Goal: Information Seeking & Learning: Learn about a topic

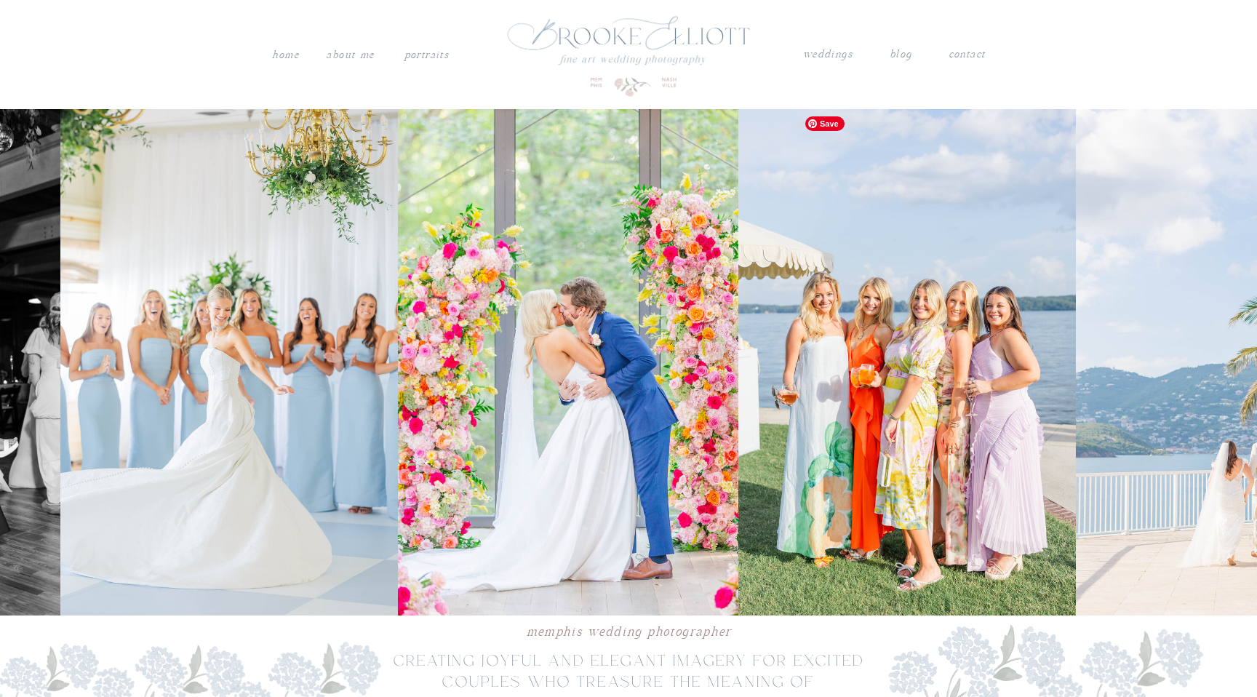
click at [624, 460] on img at bounding box center [568, 362] width 341 height 506
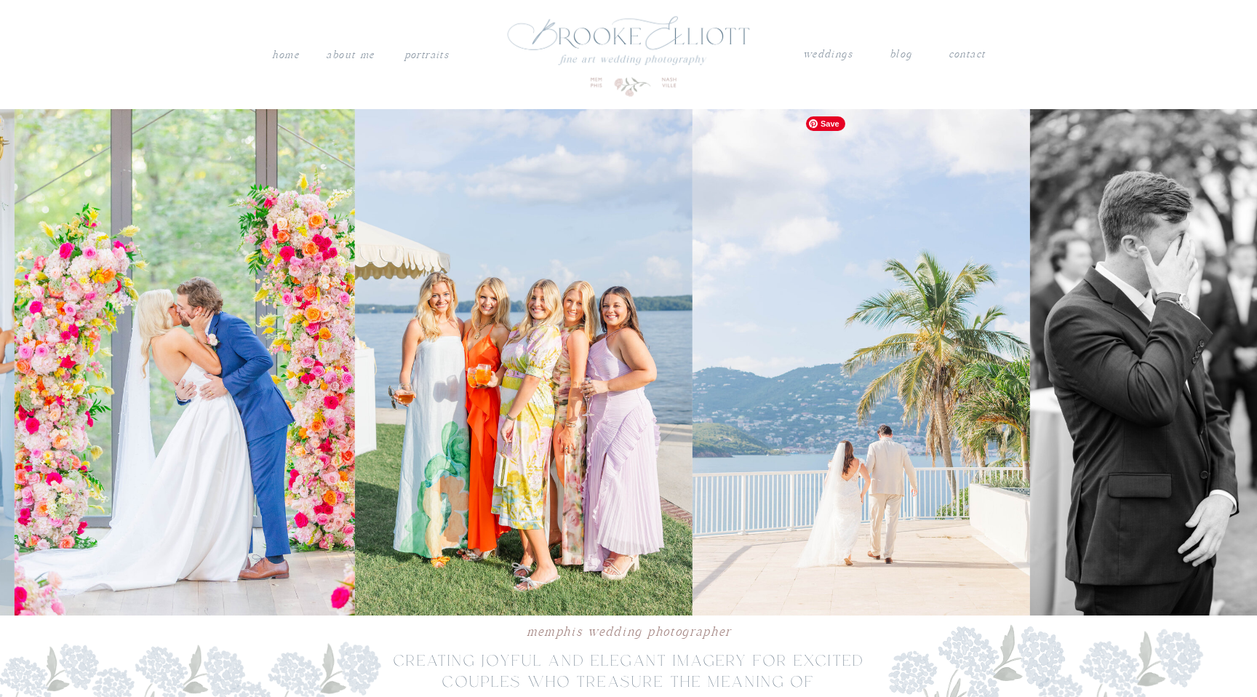
click at [667, 424] on img at bounding box center [524, 362] width 338 height 506
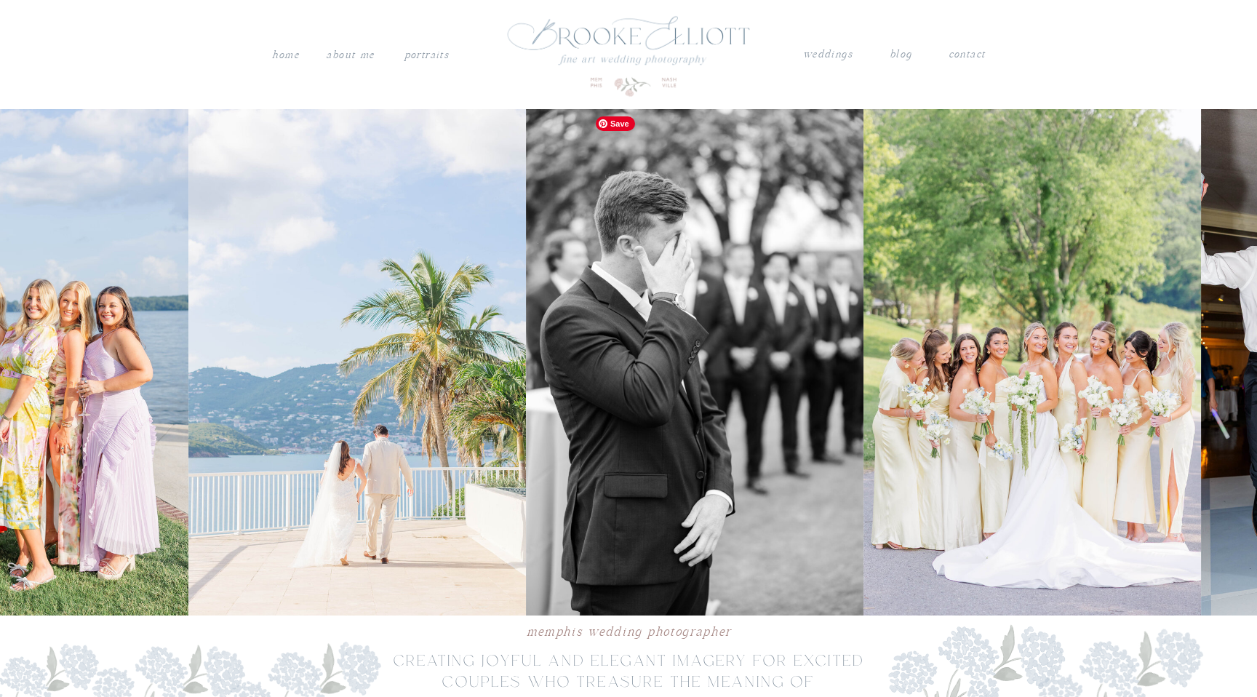
click at [541, 413] on img at bounding box center [695, 362] width 338 height 506
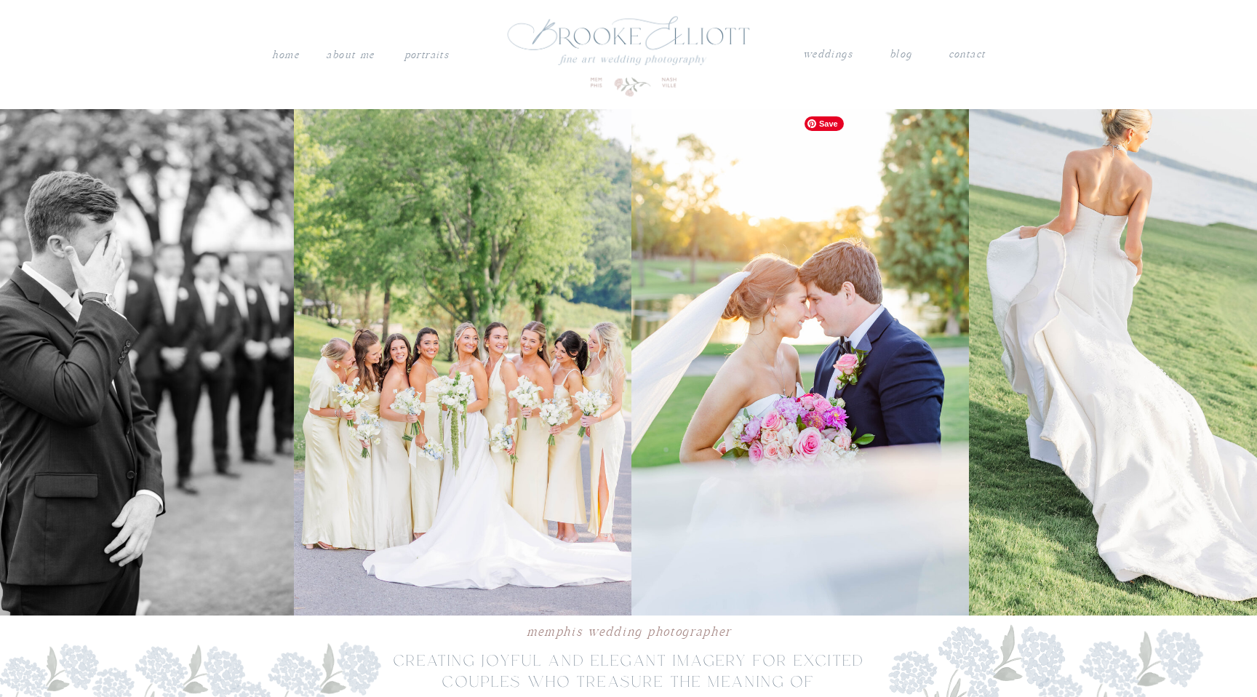
click at [448, 431] on img at bounding box center [463, 362] width 338 height 506
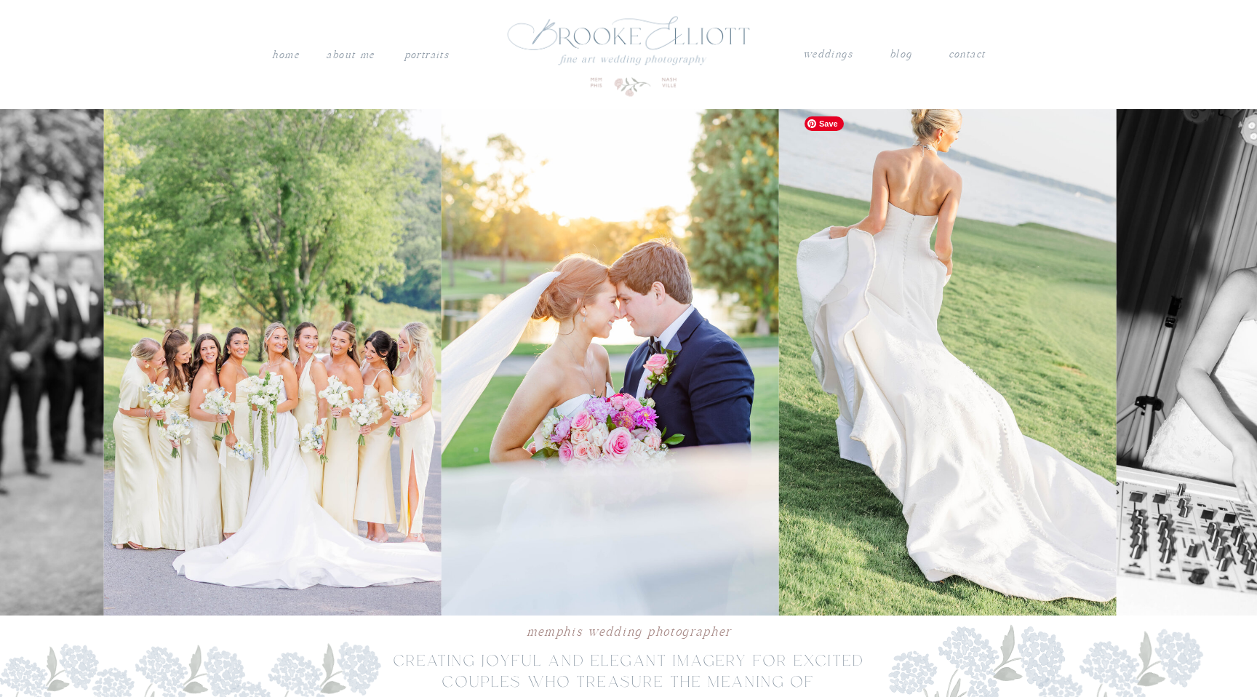
click at [516, 445] on img at bounding box center [611, 362] width 338 height 506
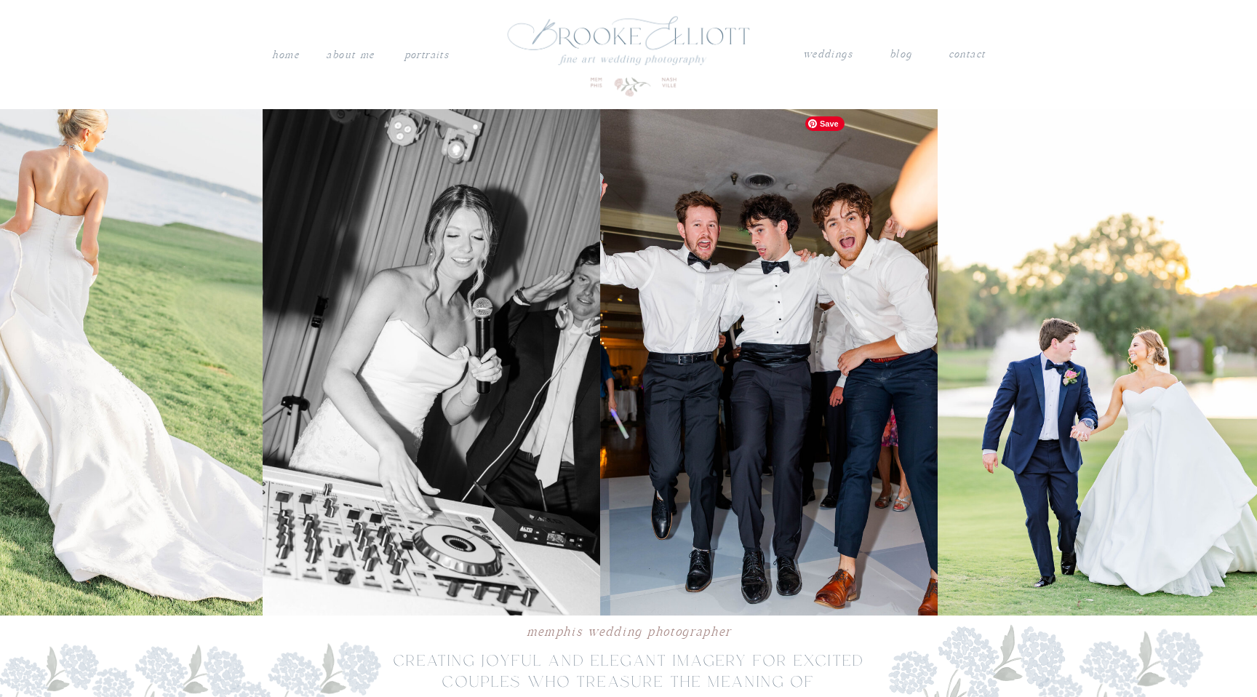
click at [381, 458] on img at bounding box center [432, 362] width 338 height 506
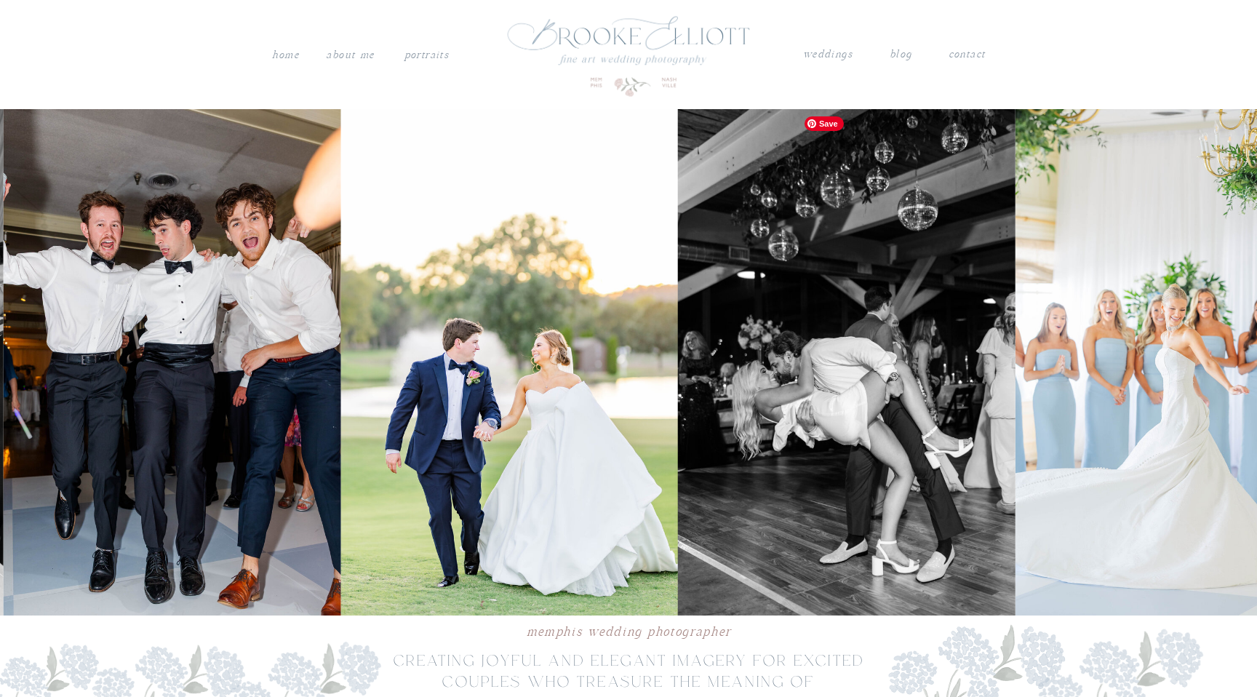
click at [498, 383] on img at bounding box center [510, 362] width 338 height 506
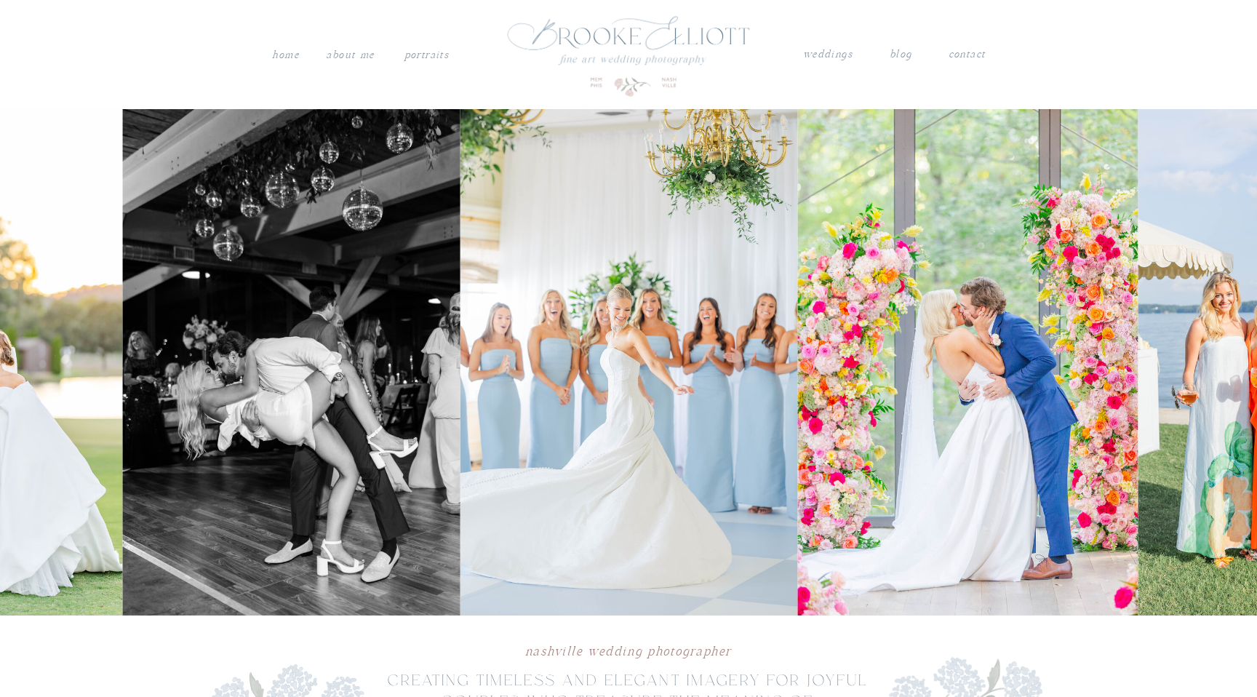
click at [822, 52] on nav "weddings" at bounding box center [828, 54] width 51 height 19
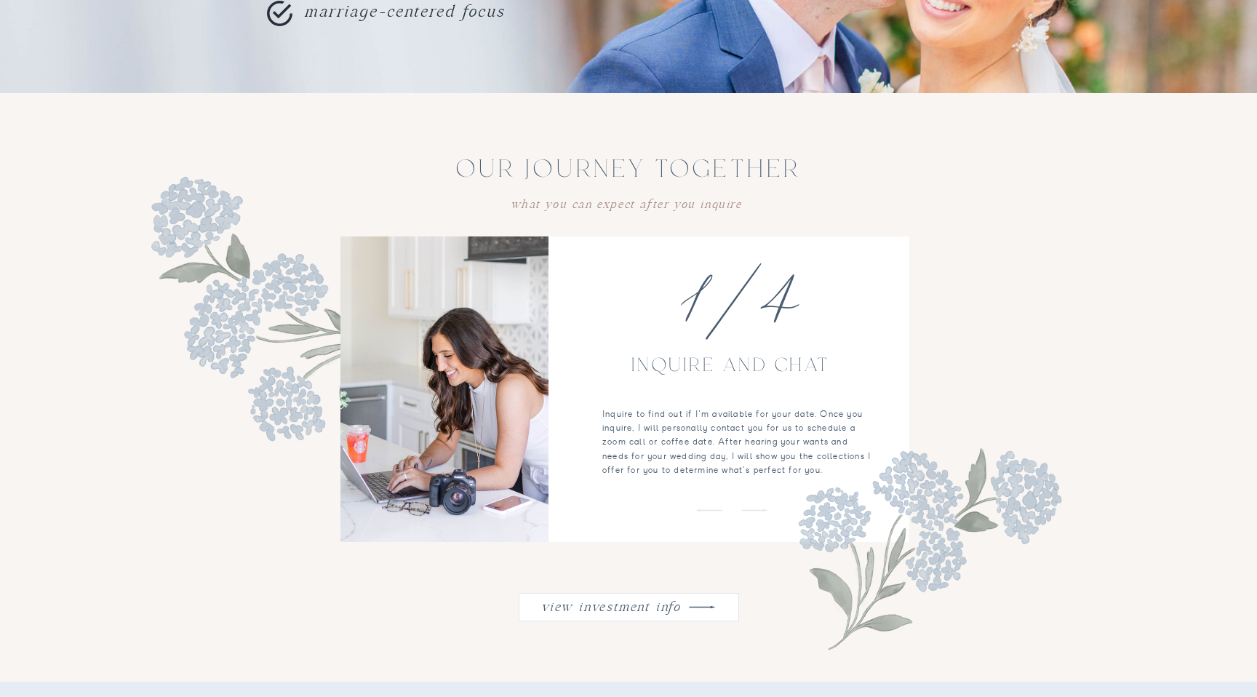
scroll to position [1711, 0]
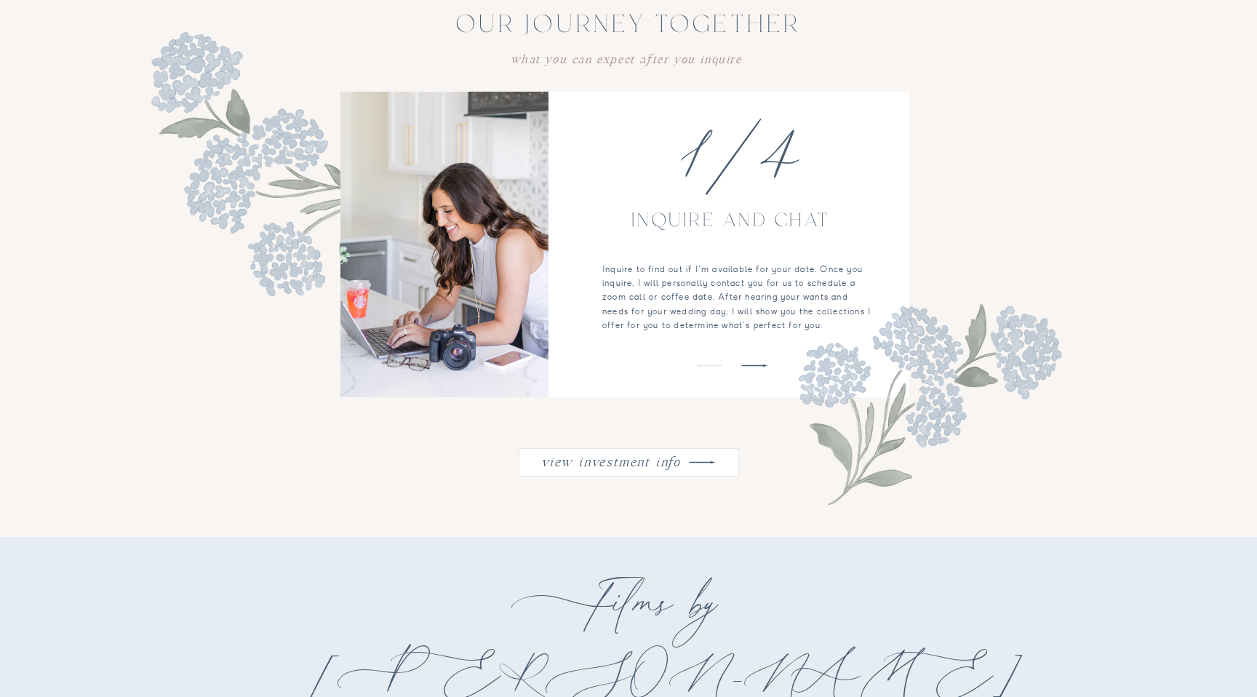
click at [758, 363] on icon at bounding box center [755, 366] width 36 height 34
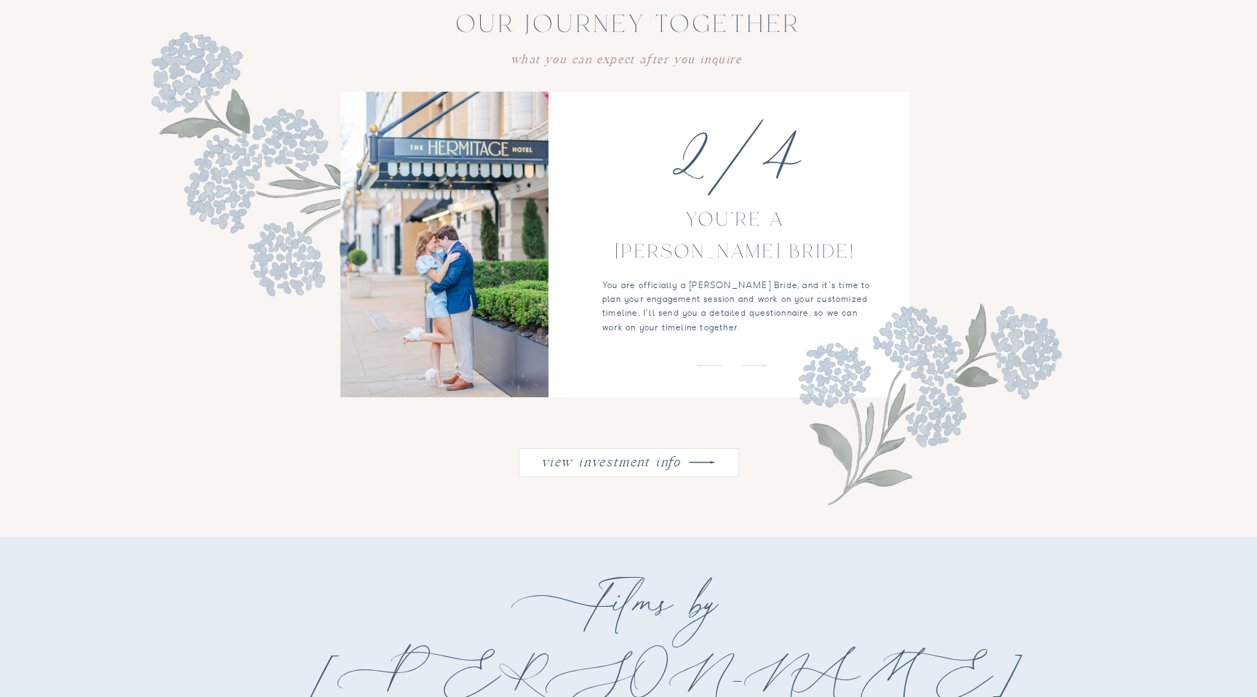
click at [758, 363] on icon at bounding box center [755, 366] width 36 height 34
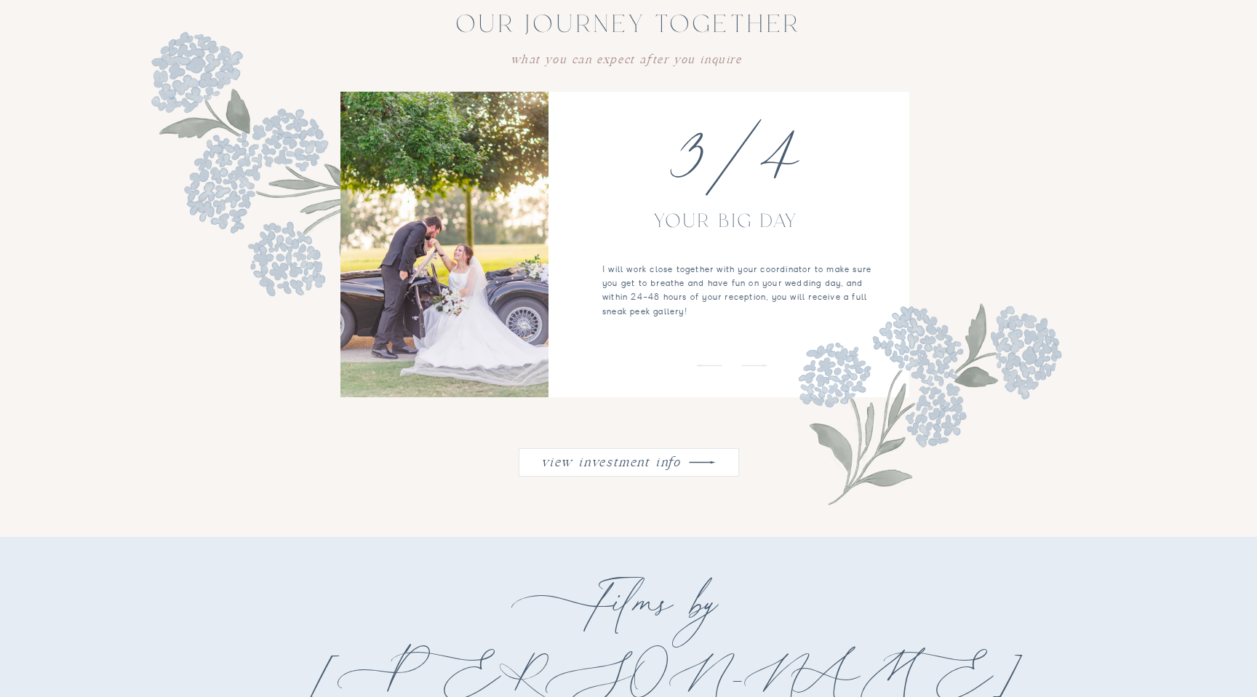
click at [758, 363] on icon at bounding box center [755, 366] width 36 height 34
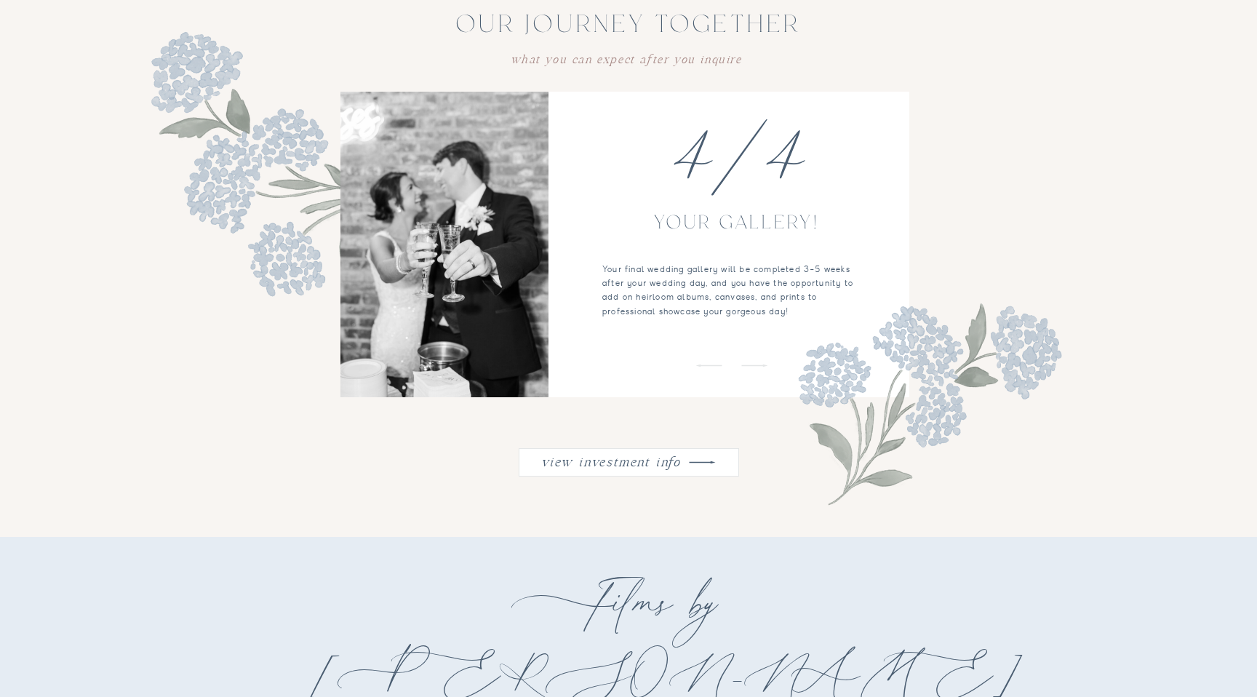
click at [758, 363] on icon at bounding box center [755, 366] width 36 height 34
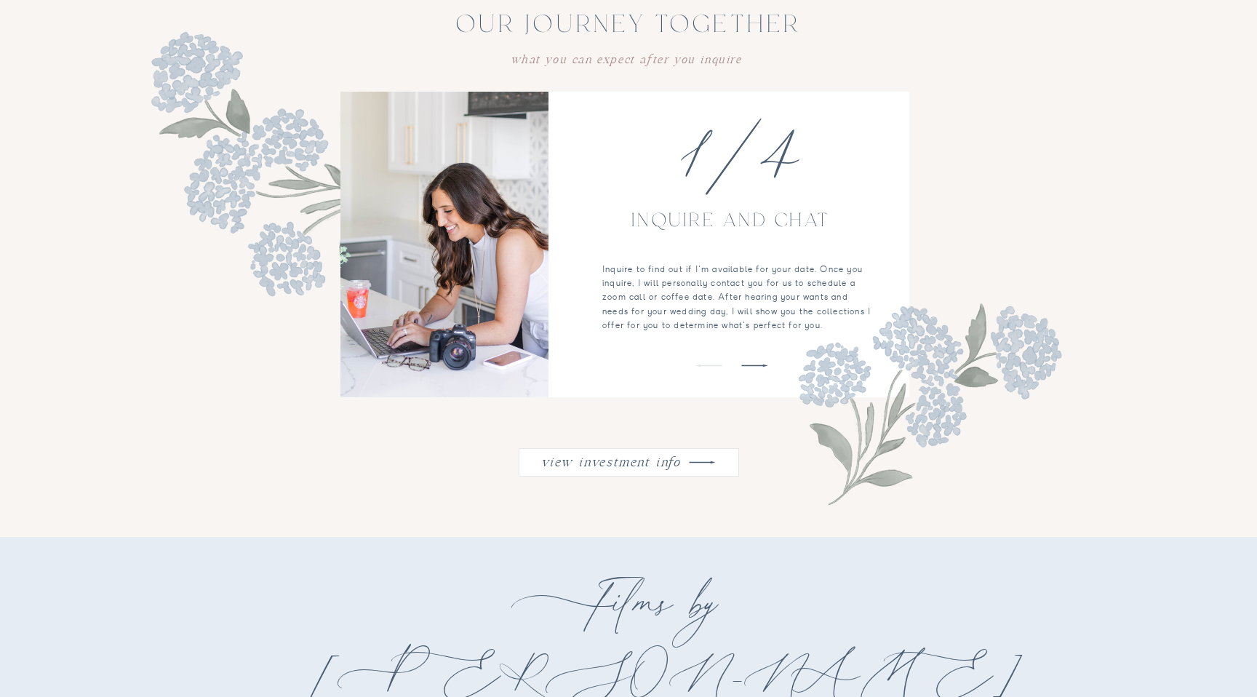
click at [758, 363] on icon at bounding box center [755, 366] width 36 height 34
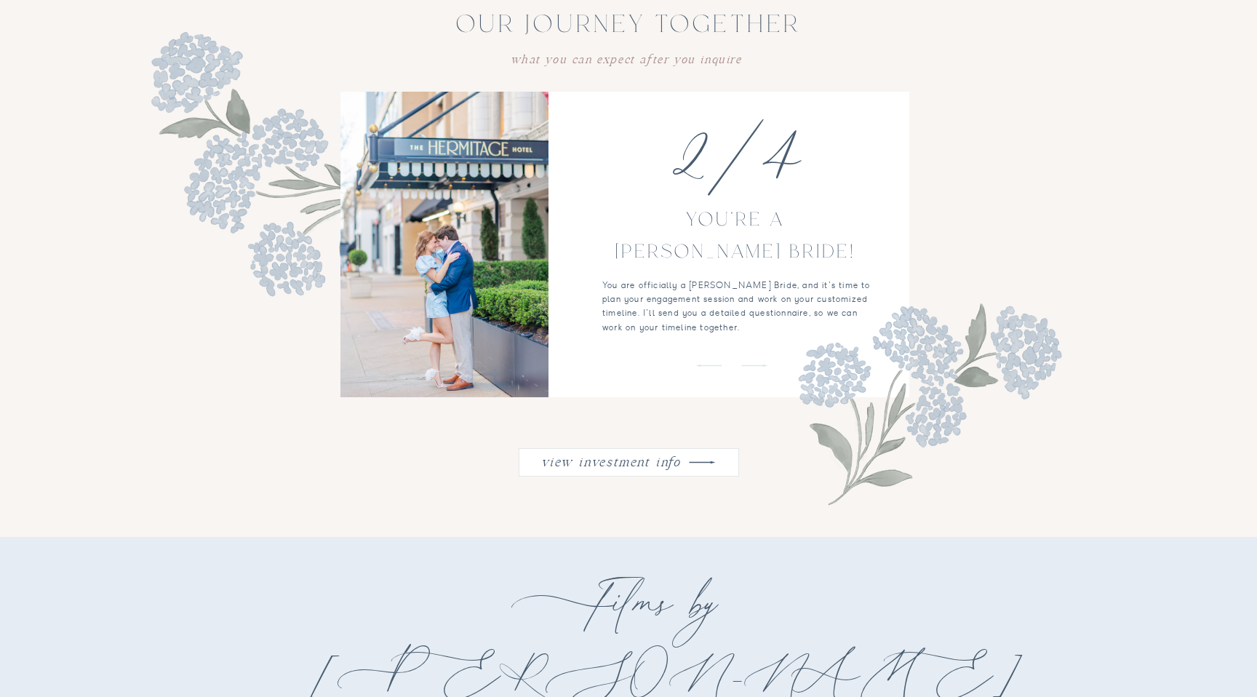
click at [758, 363] on icon at bounding box center [755, 366] width 36 height 34
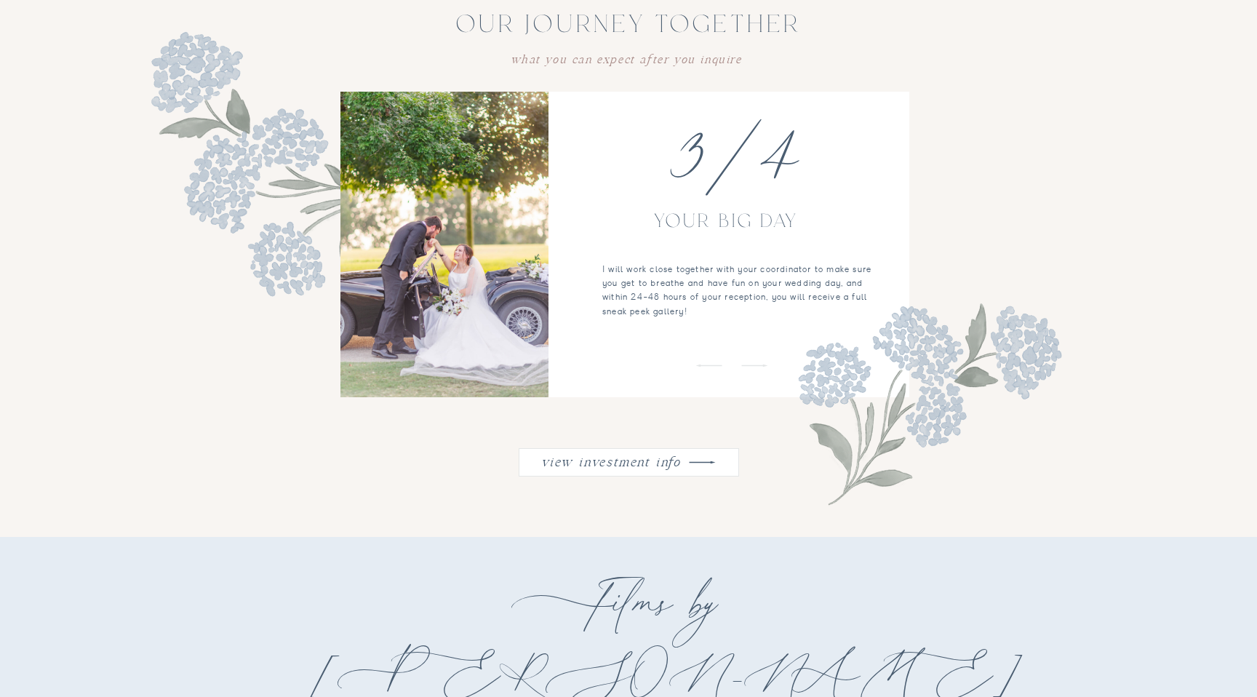
click at [758, 363] on icon at bounding box center [755, 366] width 36 height 34
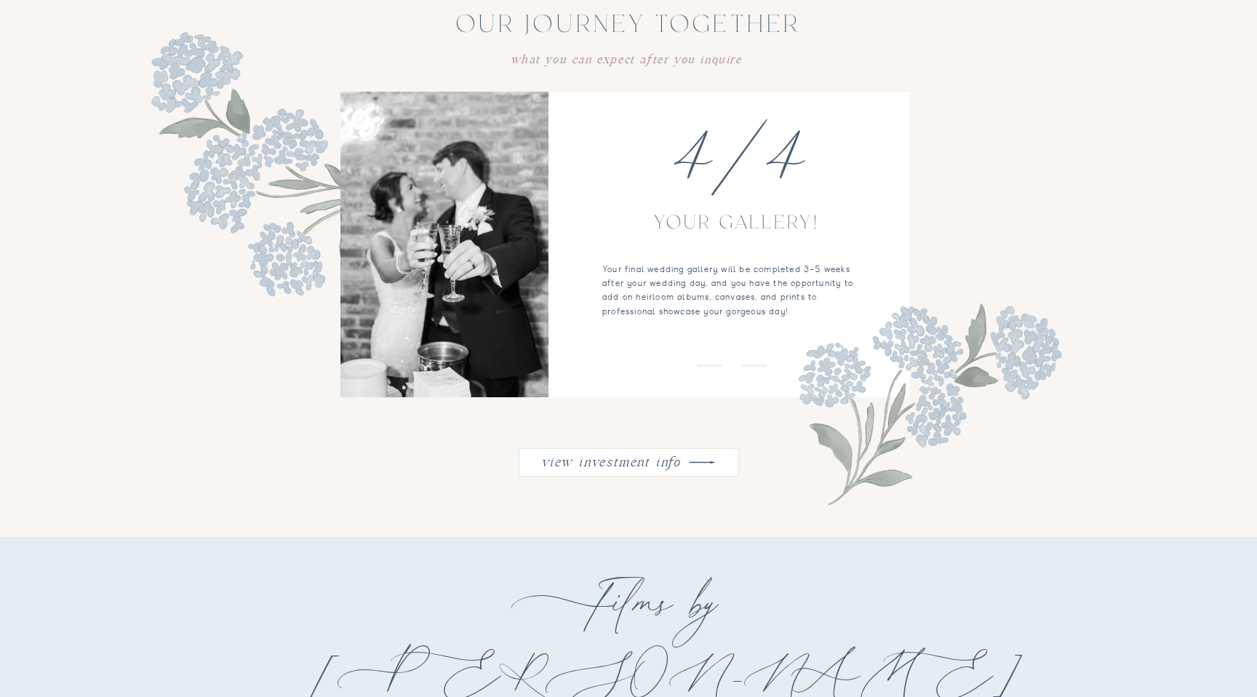
click at [758, 363] on icon at bounding box center [755, 366] width 36 height 34
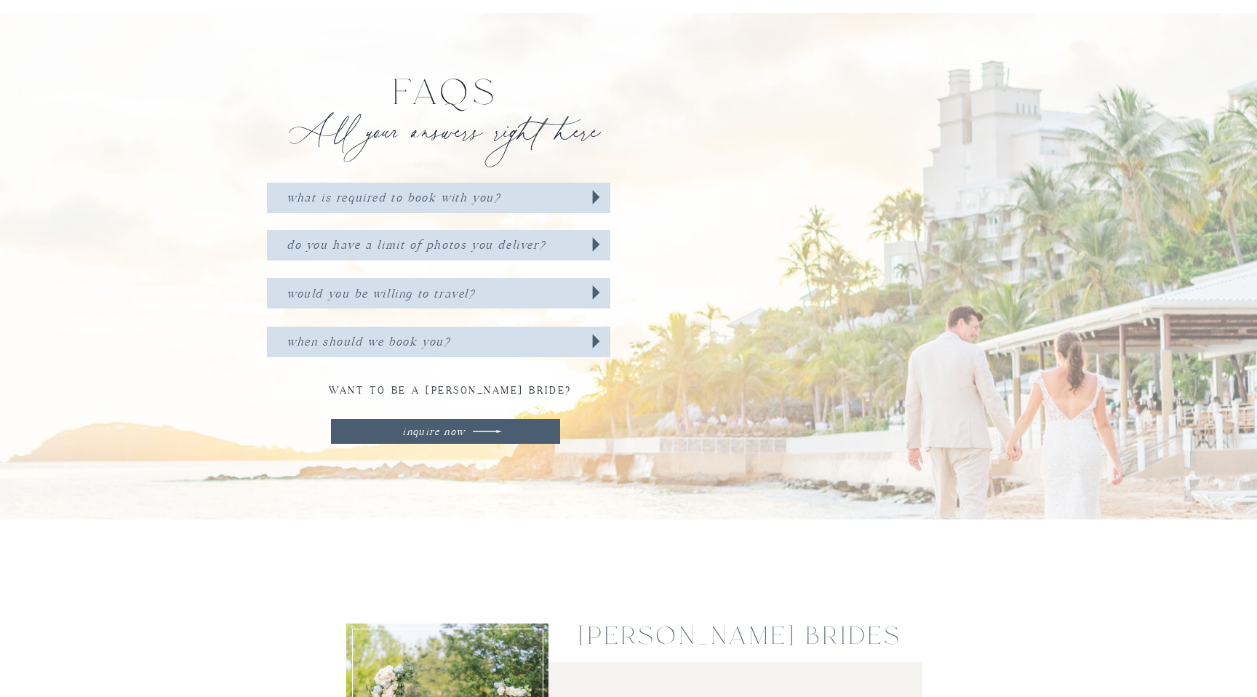
scroll to position [5240, 0]
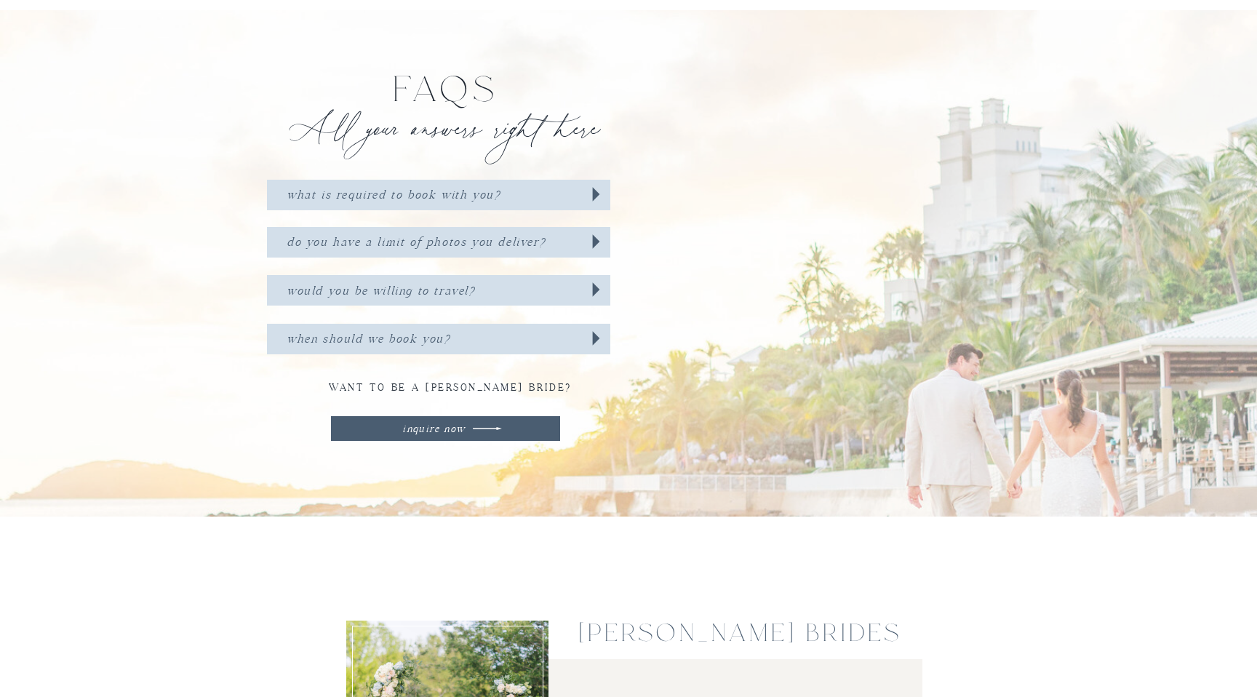
click at [493, 189] on h3 "WHAT IS REQUIRED TO BOOK WITH YOU?" at bounding box center [414, 194] width 255 height 18
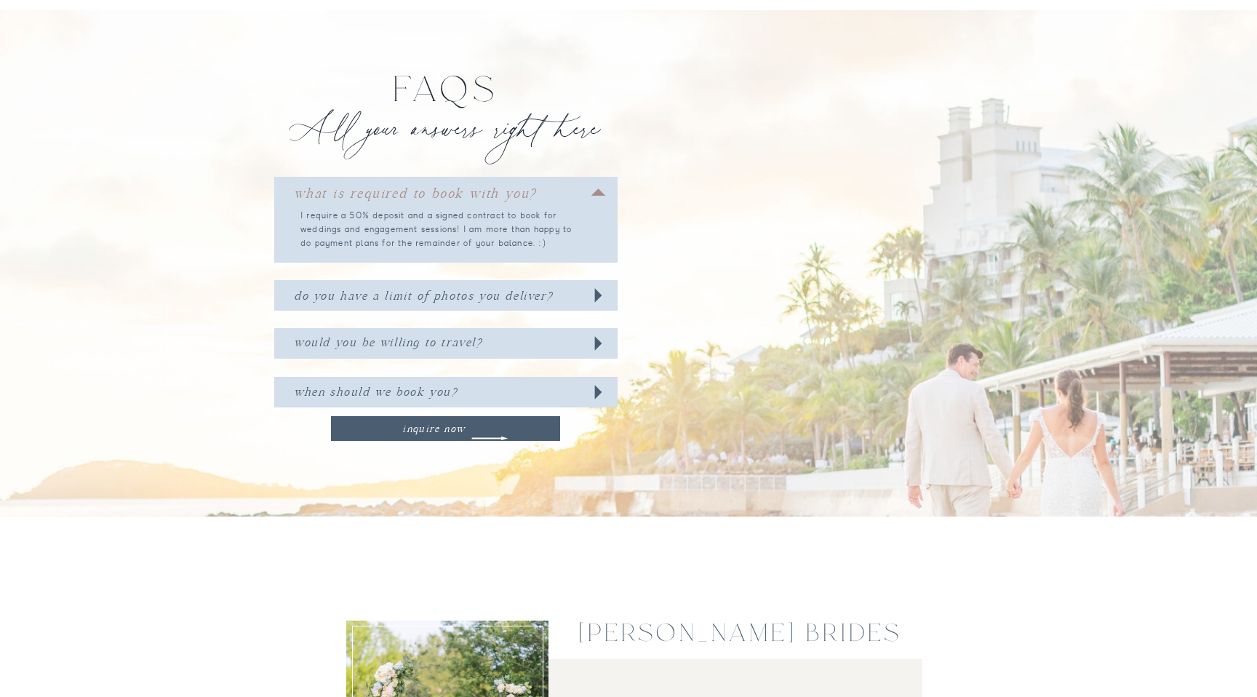
click at [477, 289] on h3 "DO YOU HAVE A LIMIT OF PHOTOS YOU DELIVER?" at bounding box center [439, 295] width 290 height 18
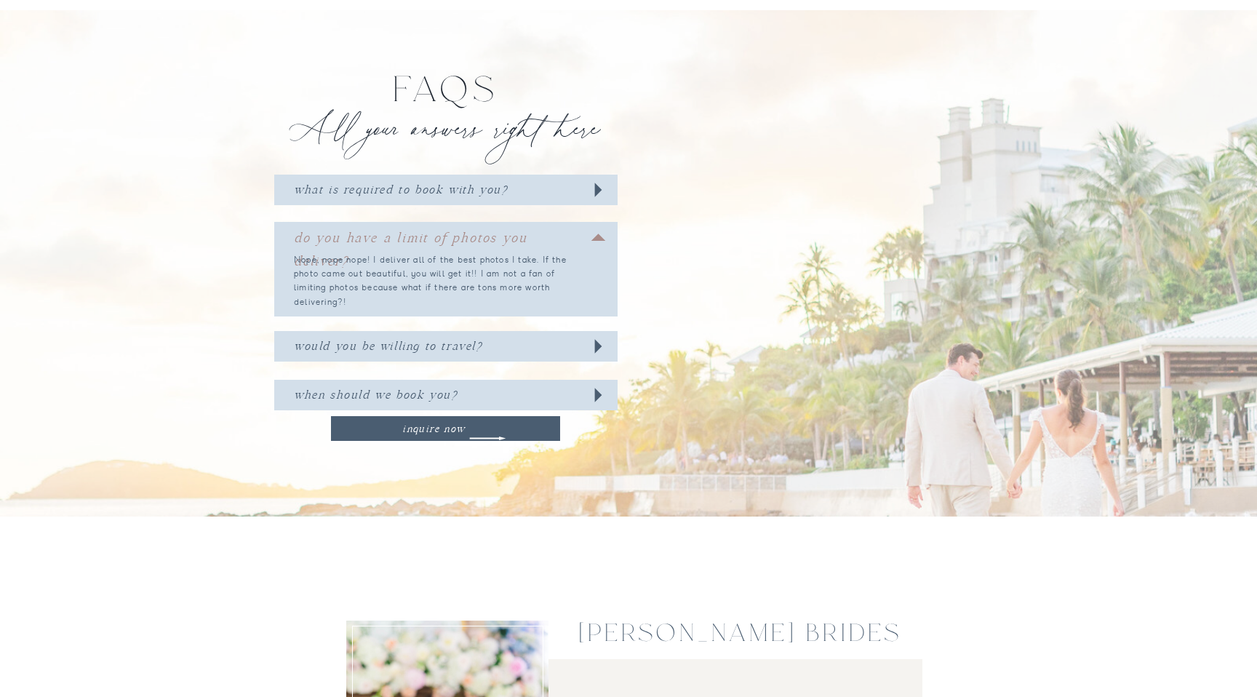
click at [464, 343] on h3 "WOULD YOU BE WILLING TO TRAVEL?" at bounding box center [439, 345] width 290 height 18
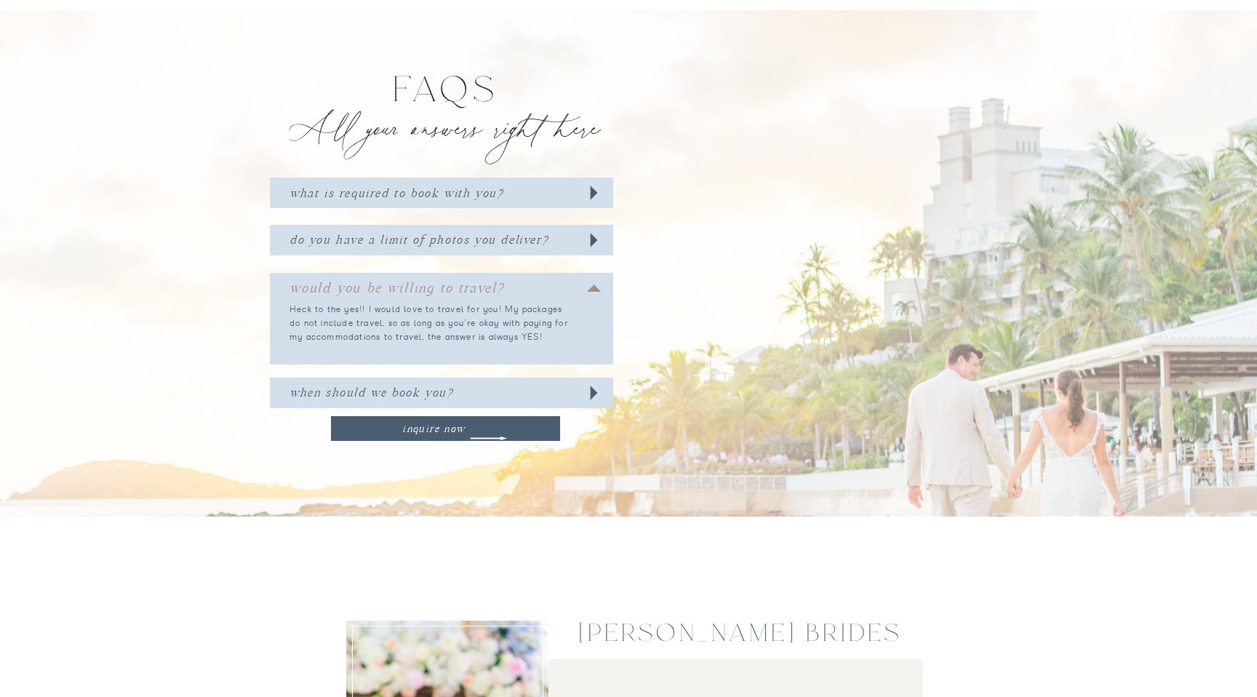
click at [464, 391] on h3 "WHEN SHOULD WE BOOK YOU?" at bounding box center [435, 392] width 290 height 18
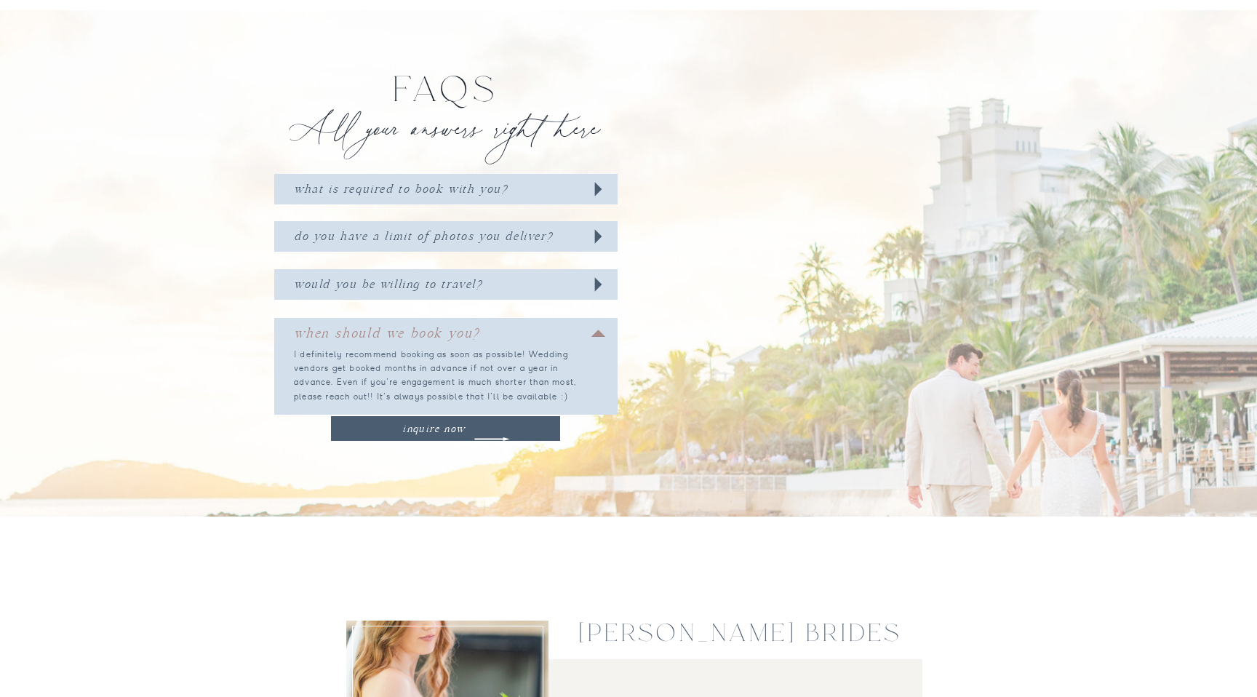
click at [513, 328] on h3 "WHEN SHOULD WE BOOK YOU?" at bounding box center [439, 331] width 290 height 18
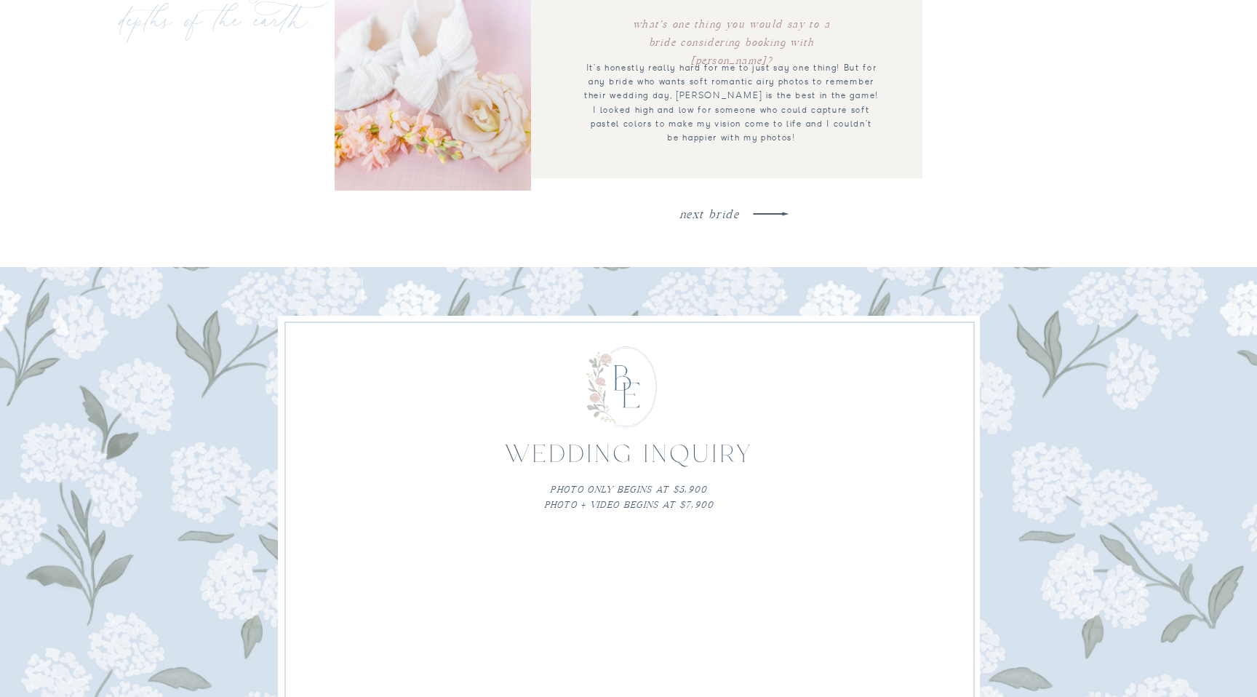
scroll to position [6299, 0]
